Goal: Task Accomplishment & Management: Complete application form

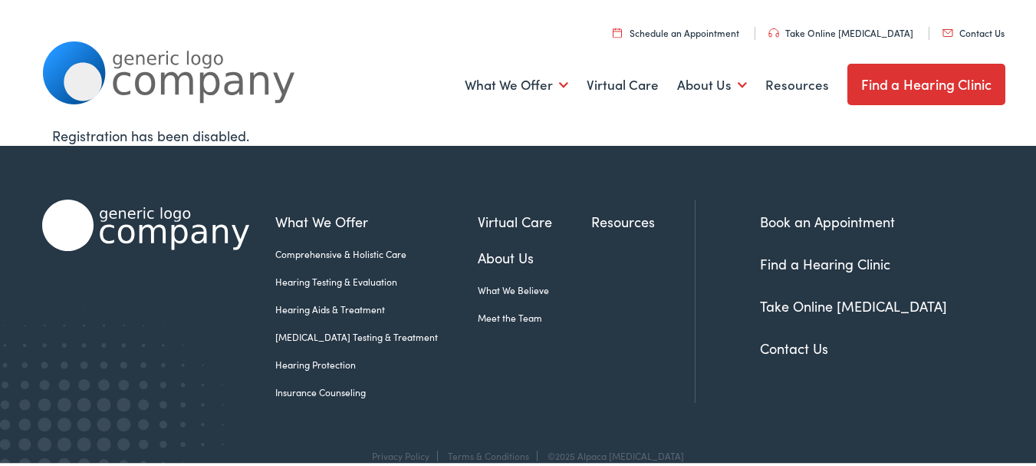
click at [943, 24] on link "Contact Us" at bounding box center [974, 30] width 62 height 13
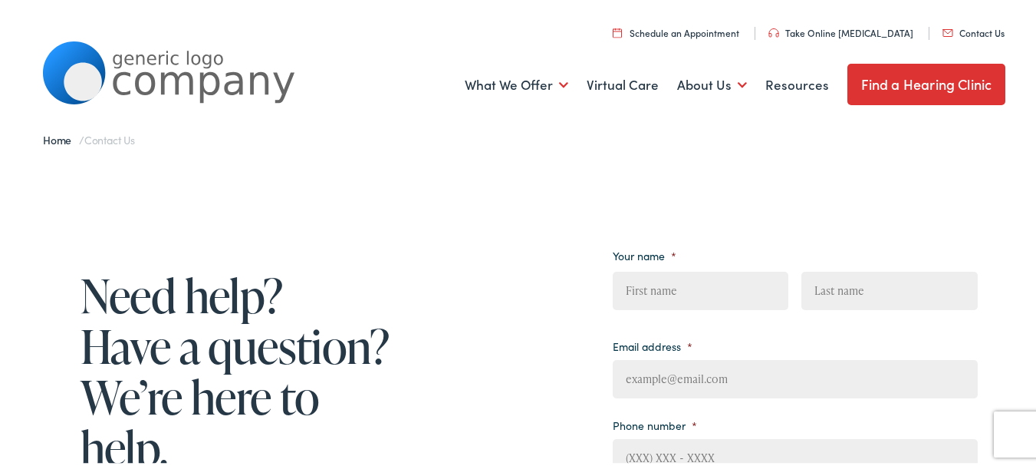
click at [681, 278] on input "First" at bounding box center [701, 288] width 176 height 38
type input "Jennifer"
type input "Nash"
type input "jennifer@freshstartsolutiions.com"
type input "7177948122"
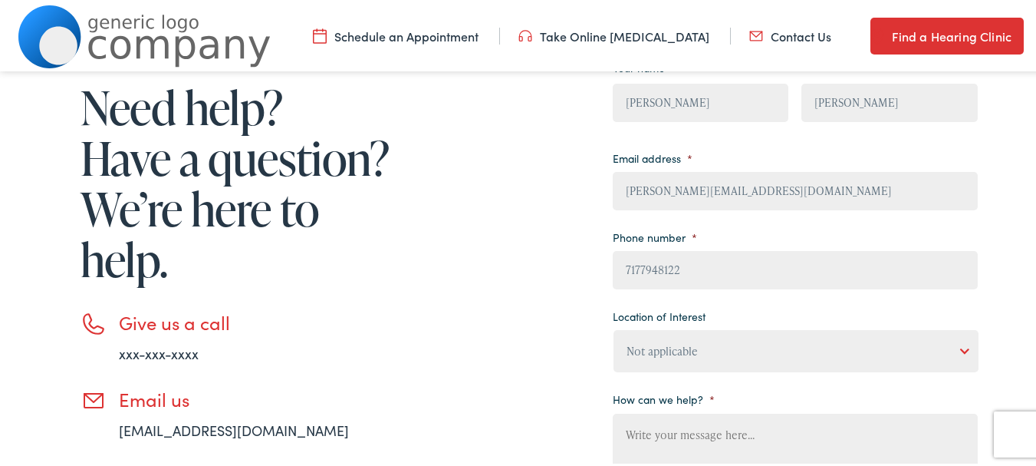
scroll to position [205, 0]
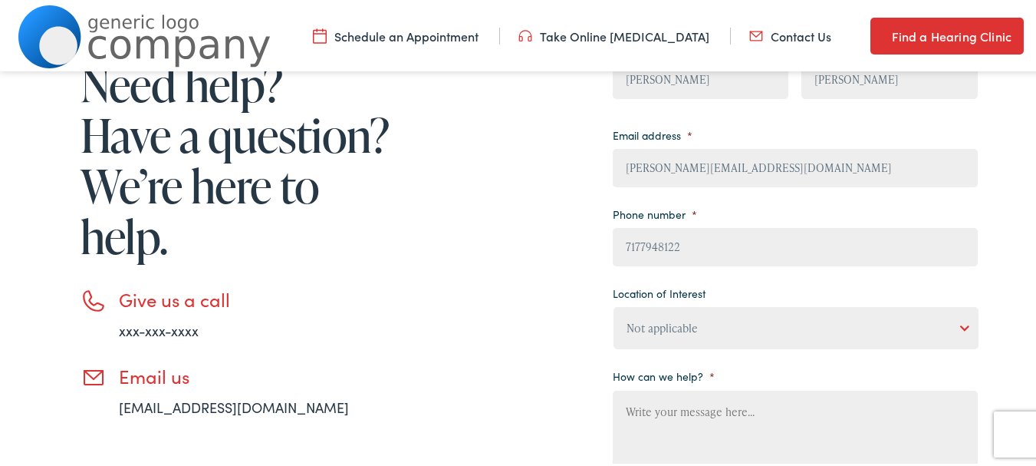
click at [637, 325] on select "Not applicable Estes Audiology, Seguin Estes Audiology, San Antonio Estes Audio…" at bounding box center [796, 326] width 365 height 42
select select "Scallan Hearing, Goodwood"
click at [614, 305] on select "Not applicable Estes Audiology, Seguin Estes Audiology, San Antonio Estes Audio…" at bounding box center [796, 326] width 365 height 42
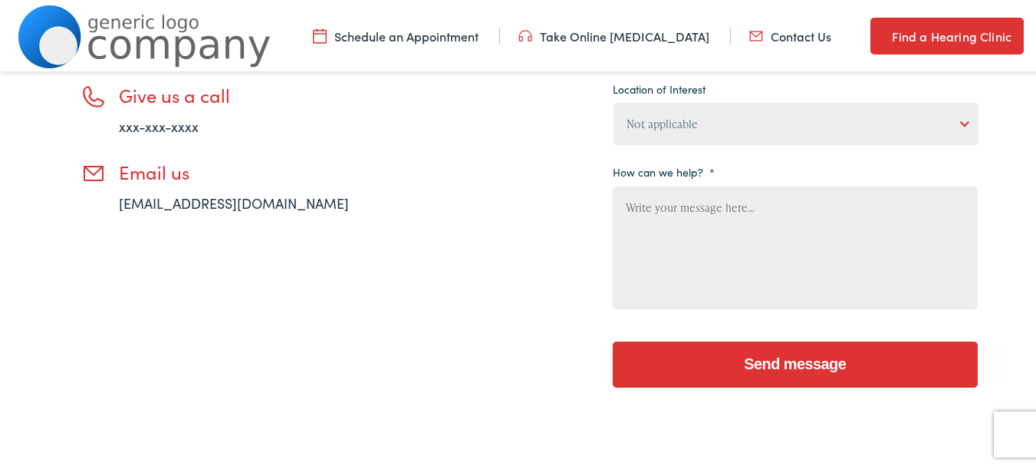
click at [663, 276] on textarea "How can we help? *" at bounding box center [795, 245] width 365 height 123
drag, startPoint x: 663, startPoint y: 278, endPoint x: 650, endPoint y: 306, distance: 31.6
click at [663, 278] on textarea "How can we help? *" at bounding box center [795, 245] width 365 height 123
paste textarea "Say goodbye to subpar cleaning and frustrating long-term contracts. Keystone Co…"
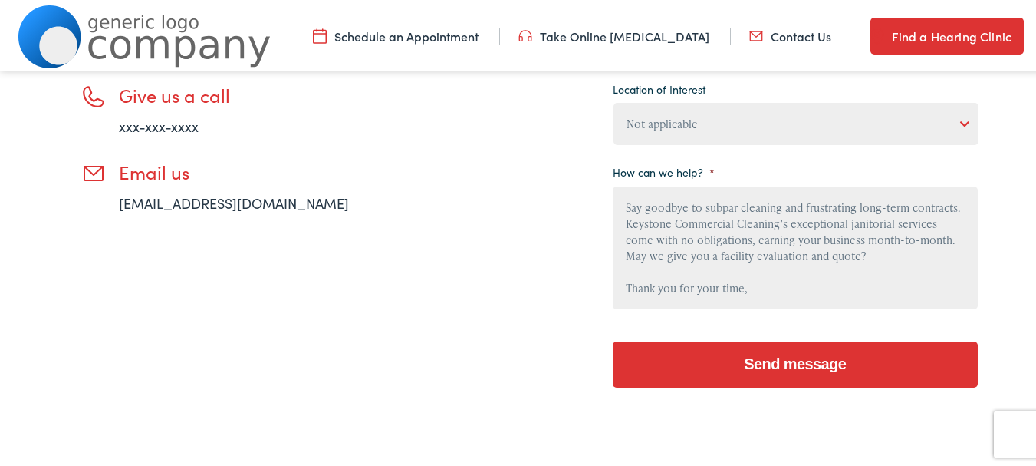
scroll to position [99, 0]
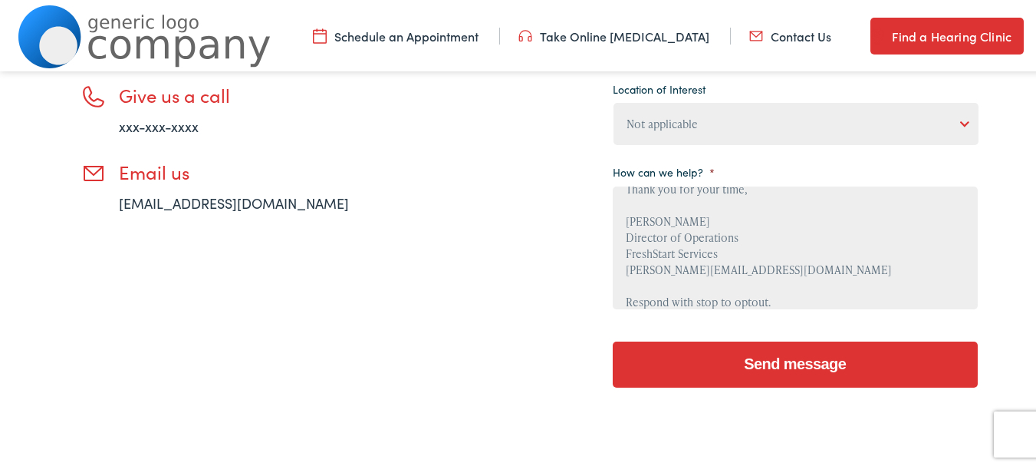
click at [674, 367] on input "Send message" at bounding box center [795, 362] width 365 height 46
drag, startPoint x: 620, startPoint y: 368, endPoint x: 629, endPoint y: 365, distance: 9.7
click at [624, 367] on input "Send message" at bounding box center [795, 362] width 365 height 46
click at [636, 365] on input "Send message" at bounding box center [795, 362] width 365 height 46
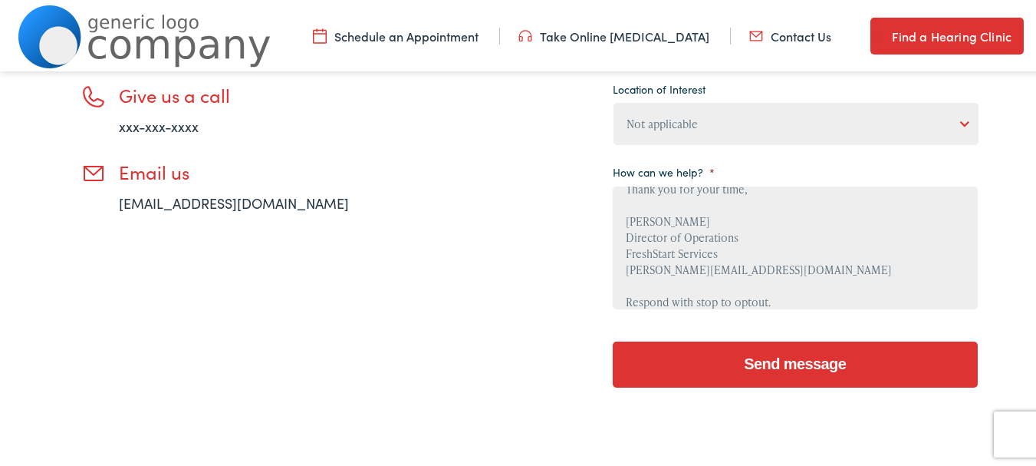
click at [636, 365] on input "Send message" at bounding box center [795, 362] width 365 height 46
click at [676, 268] on textarea "Say goodbye to subpar cleaning and frustrating long-term contracts. Keystone Co…" at bounding box center [795, 245] width 365 height 123
click at [613, 339] on input "Send message" at bounding box center [795, 362] width 365 height 46
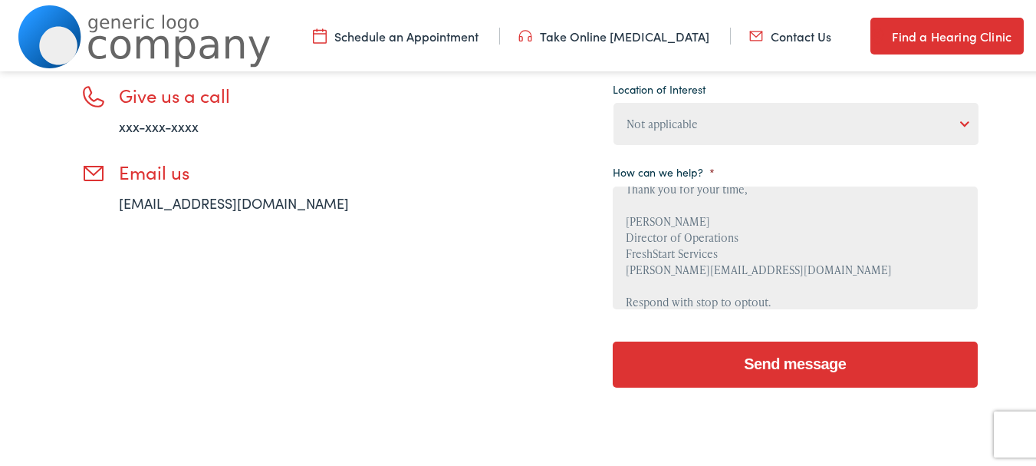
click at [613, 339] on input "Send message" at bounding box center [795, 362] width 365 height 46
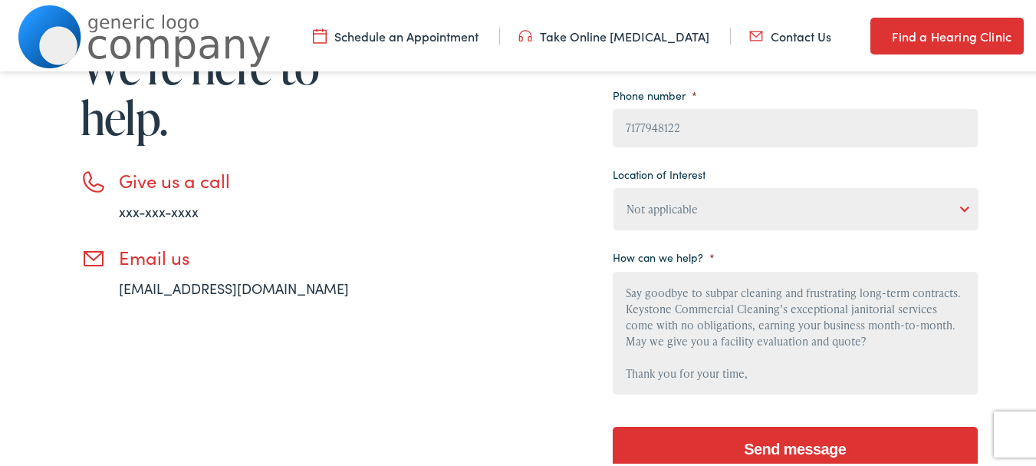
scroll to position [409, 0]
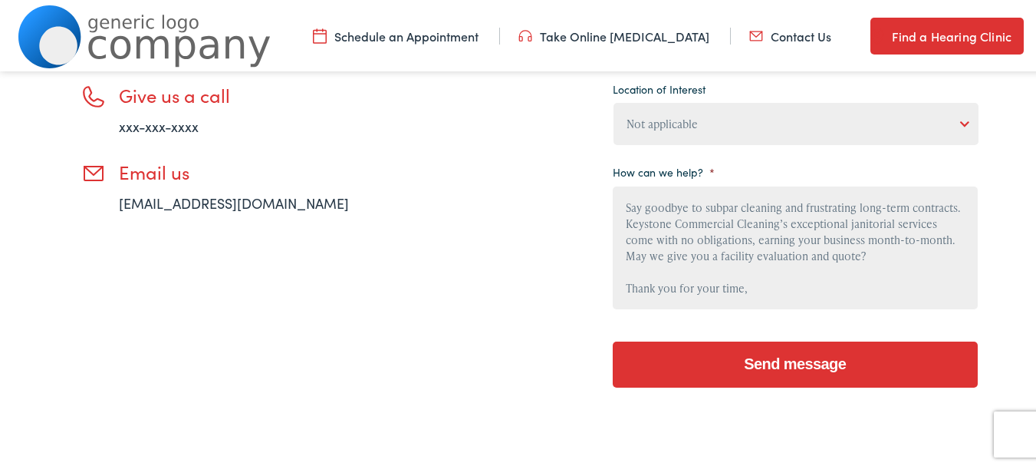
click at [716, 116] on select "Not applicable Estes Audiology, Seguin Estes Audiology, San Antonio Estes Audio…" at bounding box center [796, 121] width 365 height 42
click at [614, 100] on select "Not applicable Estes Audiology, Seguin Estes Audiology, San Antonio Estes Audio…" at bounding box center [796, 121] width 365 height 42
drag, startPoint x: 700, startPoint y: 336, endPoint x: 700, endPoint y: 345, distance: 9.2
click at [700, 339] on div "Send message" at bounding box center [795, 360] width 365 height 66
click at [700, 345] on input "Send message" at bounding box center [795, 362] width 365 height 46
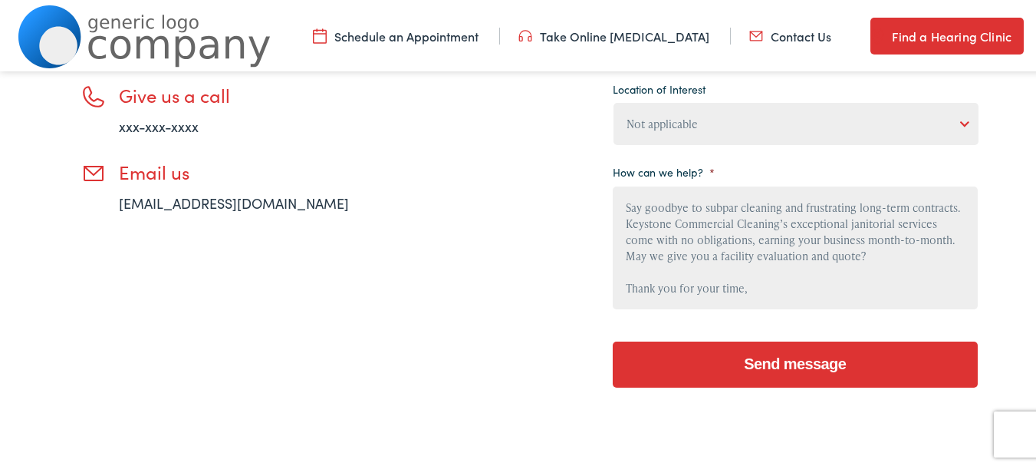
click at [700, 345] on input "Send message" at bounding box center [795, 362] width 365 height 46
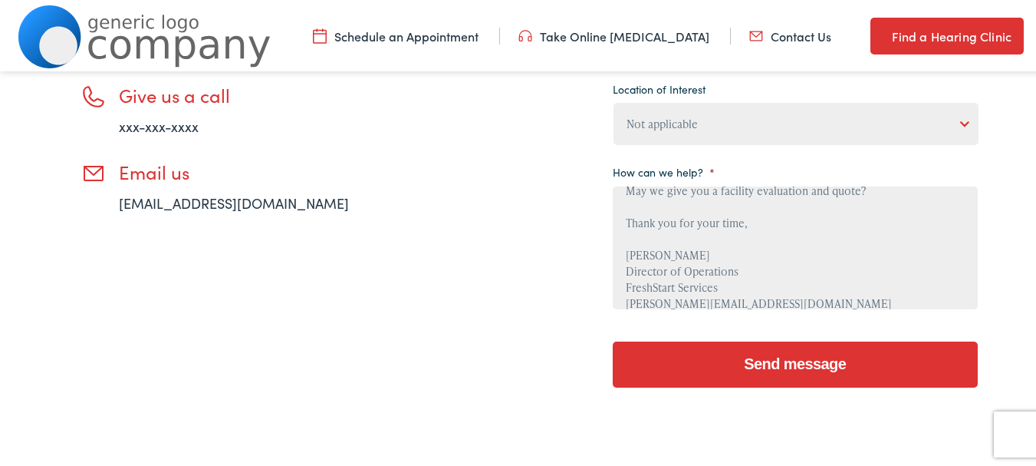
scroll to position [113, 0]
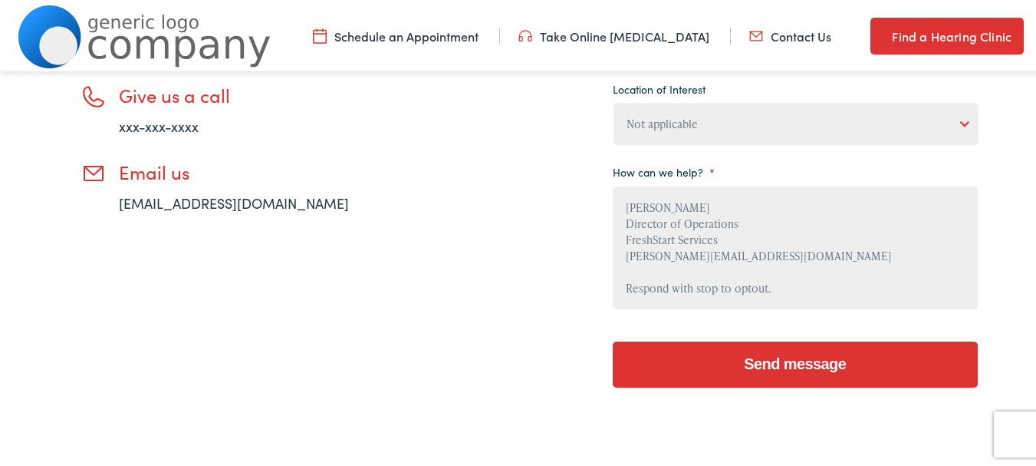
click at [690, 252] on textarea "Say goodbye to subpar cleaning and frustrating long-term contracts. Keystone Co…" at bounding box center [795, 245] width 365 height 123
type textarea "Say goodbye to subpar cleaning and frustrating long-term contracts. Keystone Co…"
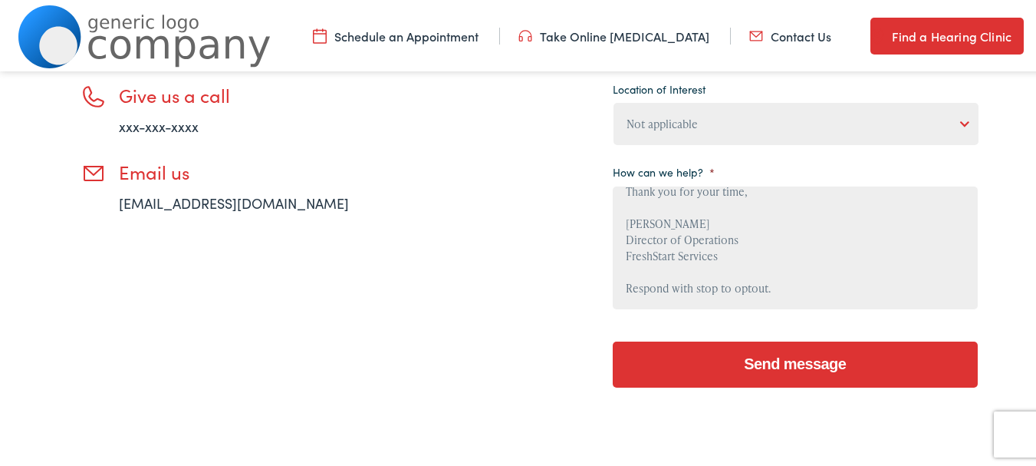
drag, startPoint x: 712, startPoint y: 337, endPoint x: 713, endPoint y: 349, distance: 11.5
click at [712, 340] on input "Send message" at bounding box center [795, 362] width 365 height 46
click at [716, 348] on input "Send message" at bounding box center [795, 362] width 365 height 46
click at [719, 346] on input "Send message" at bounding box center [795, 362] width 365 height 46
click at [713, 271] on textarea "Say goodbye to subpar cleaning and frustrating long-term contracts. Keystone Co…" at bounding box center [795, 245] width 365 height 123
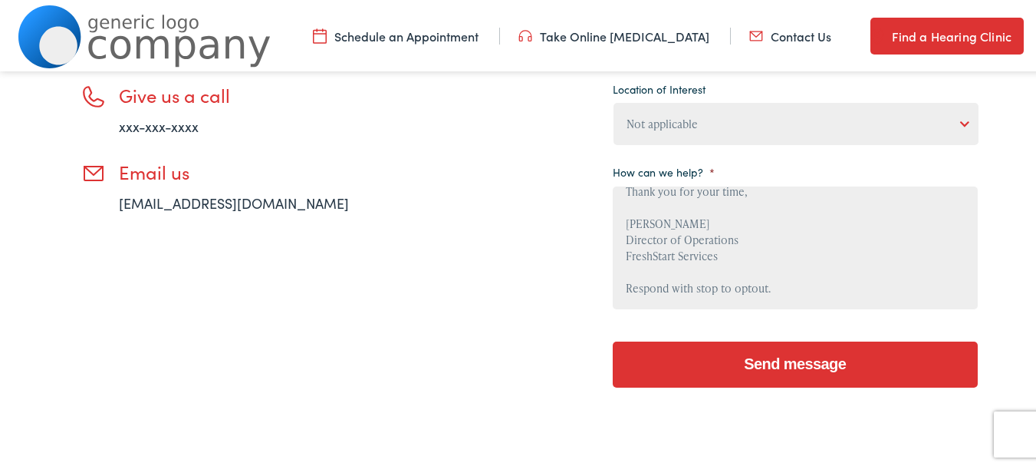
click at [613, 339] on input "Send message" at bounding box center [795, 362] width 365 height 46
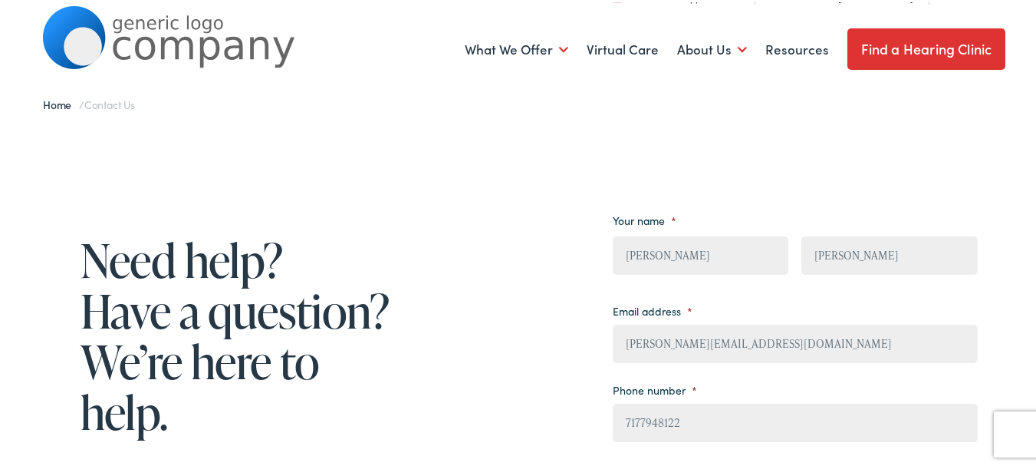
scroll to position [0, 0]
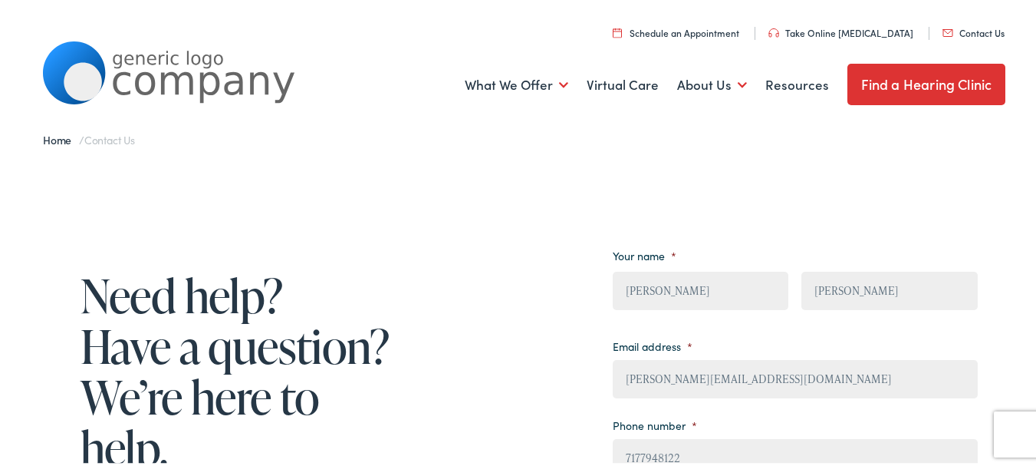
click at [652, 354] on li "Email address * jennifer@freshstartsolutiions.com" at bounding box center [795, 364] width 365 height 64
click at [652, 362] on input "jennifer@freshstartsolutiions.com" at bounding box center [795, 376] width 365 height 38
